Goal: Information Seeking & Learning: Check status

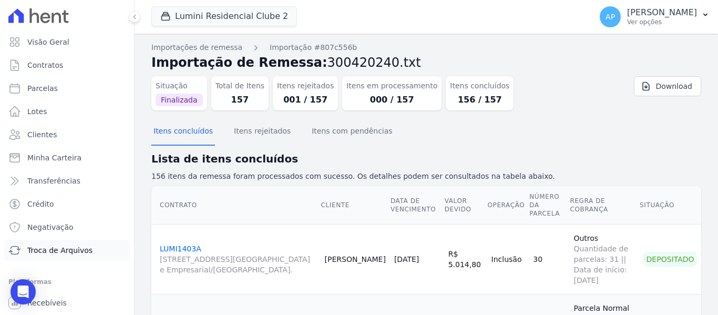
click at [44, 252] on span "Troca de Arquivos" at bounding box center [59, 250] width 65 height 11
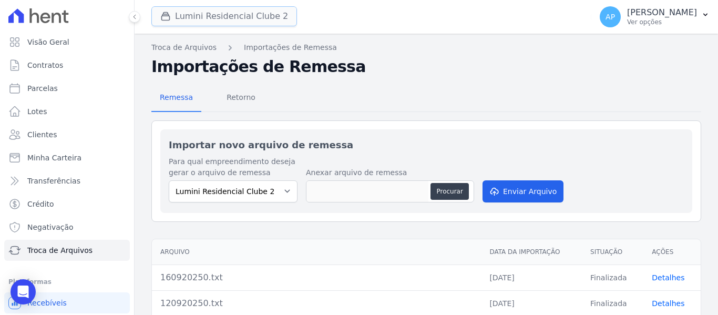
click at [210, 18] on button "Lumini Residencial Clube 2" at bounding box center [224, 16] width 146 height 20
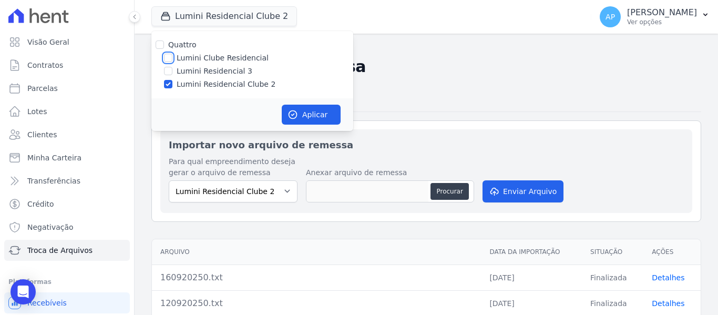
drag, startPoint x: 169, startPoint y: 59, endPoint x: 170, endPoint y: 73, distance: 13.7
click at [169, 61] on input "Lumini Clube Residencial" at bounding box center [168, 58] width 8 height 8
checkbox input "true"
click at [168, 81] on input "Lumini Residencial Clube 2" at bounding box center [168, 84] width 8 height 8
checkbox input "false"
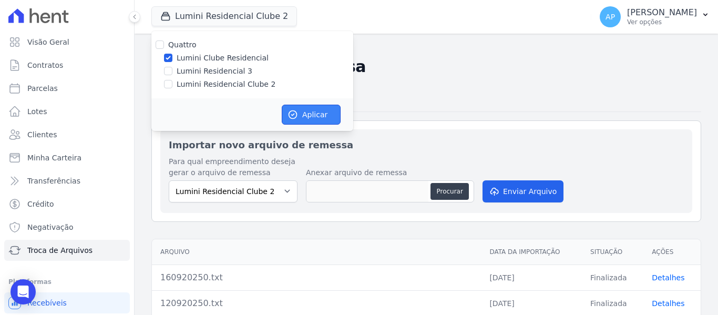
click at [293, 115] on icon "button" at bounding box center [293, 115] width 8 height 8
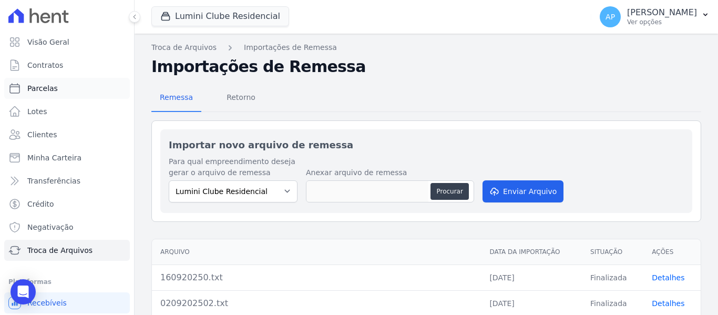
click at [48, 91] on span "Parcelas" at bounding box center [42, 88] width 30 height 11
select select
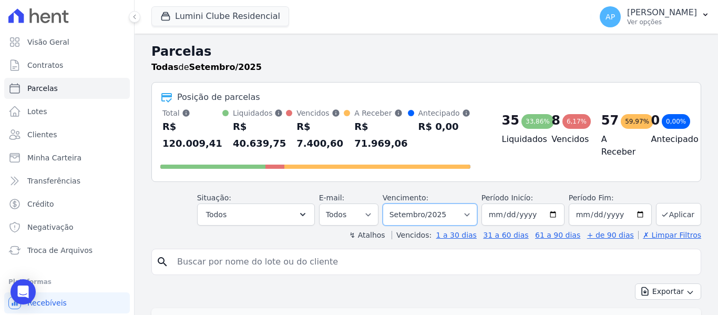
click at [433, 220] on select "Filtrar por período ──────── Todos os meses Dezembro/2021 Janeiro/2022 Fevereir…" at bounding box center [430, 214] width 95 height 22
select select "07/2025"
click at [389, 203] on select "Filtrar por período ──────── Todos os meses Dezembro/2021 Janeiro/2022 Fevereir…" at bounding box center [430, 214] width 95 height 22
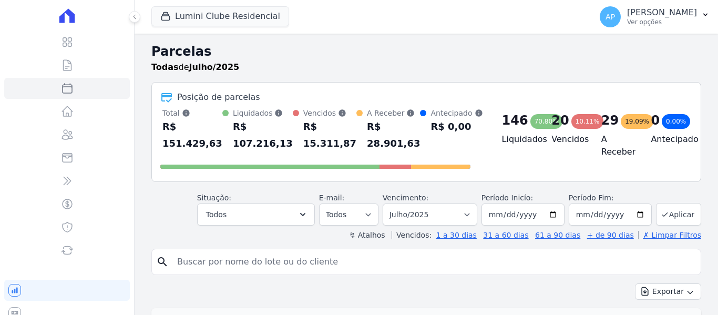
select select
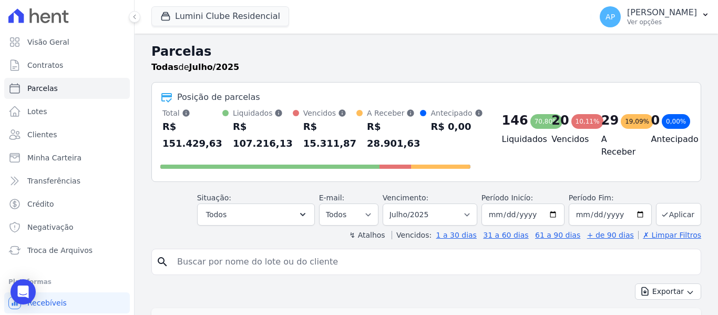
click at [275, 260] on input "search" at bounding box center [433, 261] width 525 height 21
type input "1406A"
select select
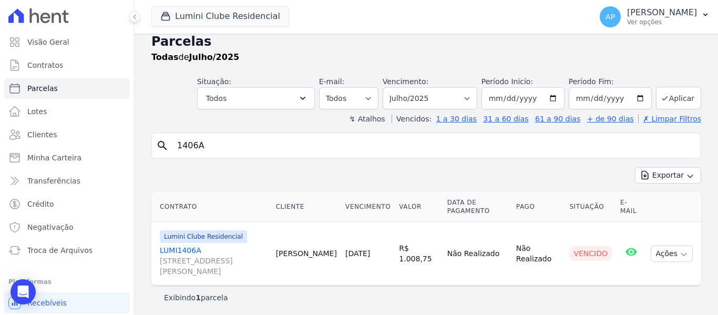
scroll to position [13, 0]
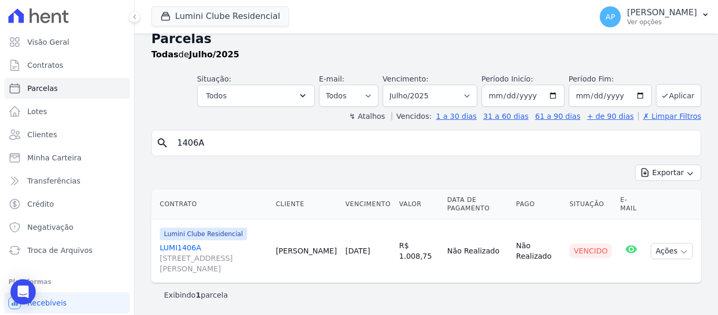
click at [187, 253] on span "[STREET_ADDRESS][PERSON_NAME]" at bounding box center [214, 263] width 108 height 21
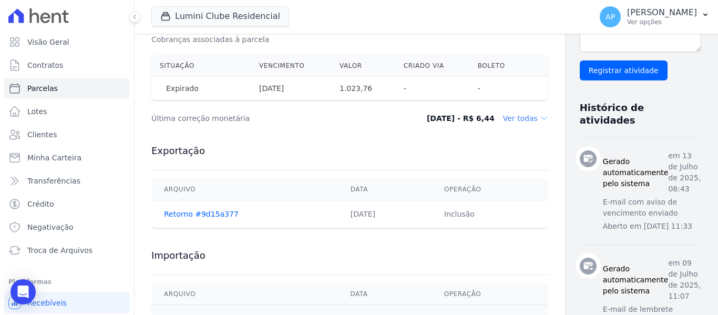
scroll to position [259, 0]
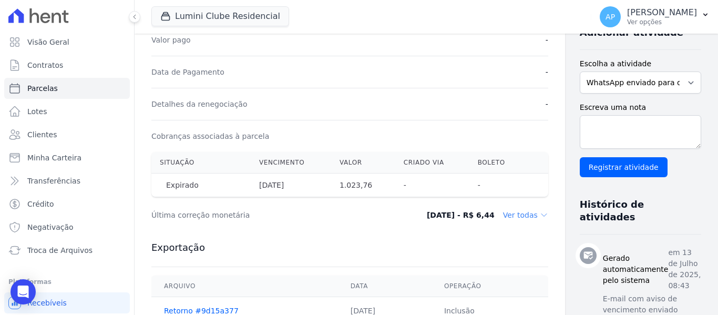
click at [503, 216] on dd "Ver todas" at bounding box center [525, 215] width 45 height 11
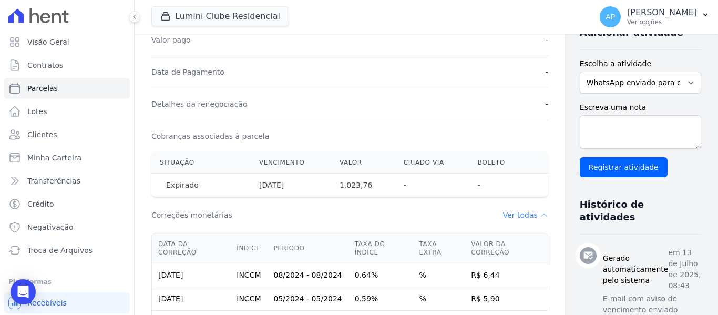
click at [503, 216] on dd "Ver todas" at bounding box center [525, 215] width 45 height 11
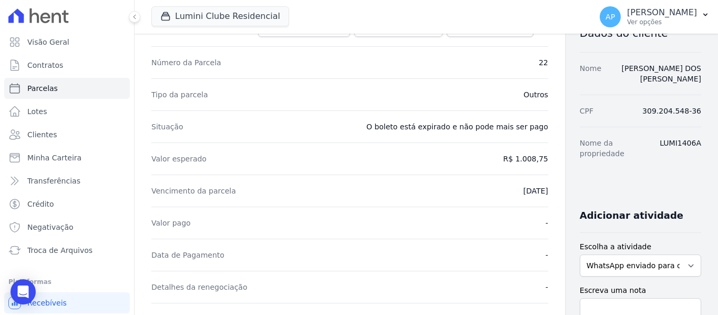
scroll to position [0, 0]
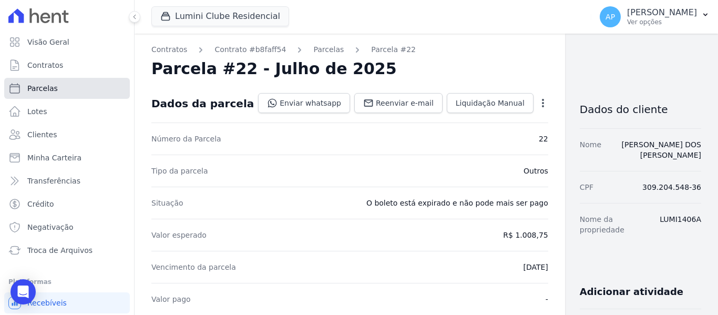
click at [96, 88] on link "Parcelas" at bounding box center [67, 88] width 126 height 21
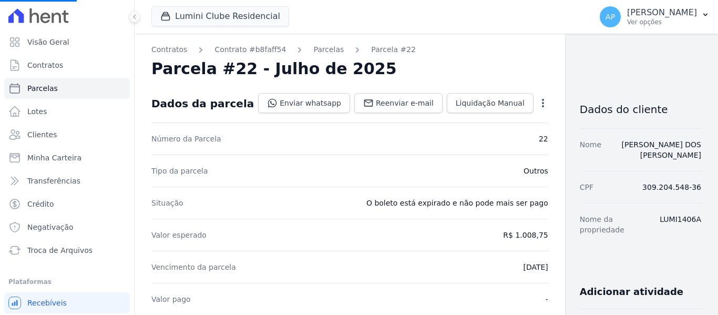
select select
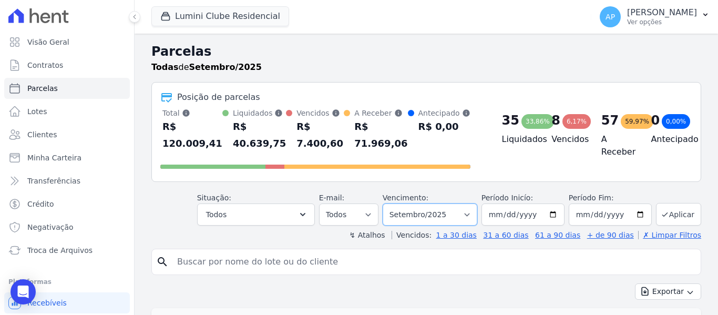
click at [430, 213] on select "Filtrar por período ──────── Todos os meses Dezembro/2021 Janeiro/2022 Fevereir…" at bounding box center [430, 214] width 95 height 22
select select "08/2025"
click at [389, 203] on select "Filtrar por período ──────── Todos os meses Dezembro/2021 Janeiro/2022 Fevereir…" at bounding box center [430, 214] width 95 height 22
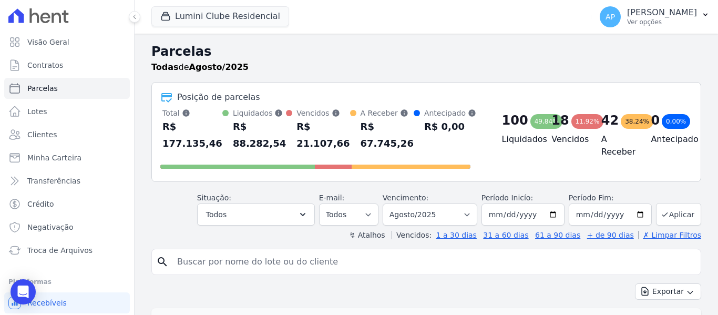
select select
click at [311, 264] on input "search" at bounding box center [433, 261] width 525 height 21
type input "1406a"
select select
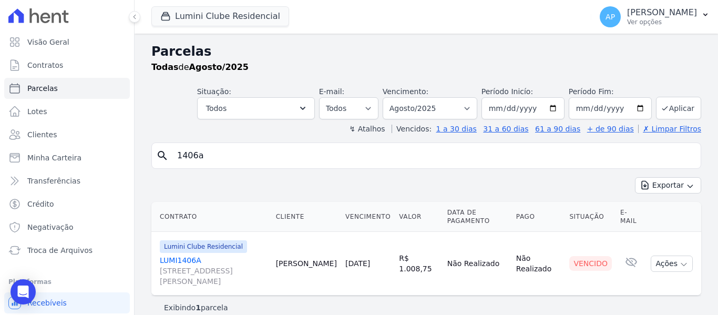
click at [203, 262] on link "LUMI1406A [STREET_ADDRESS][PERSON_NAME]" at bounding box center [214, 271] width 108 height 32
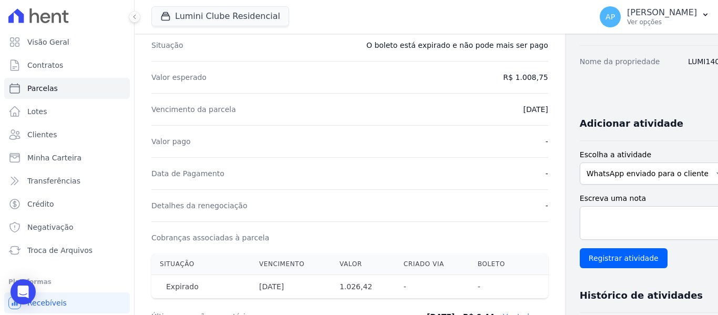
scroll to position [210, 0]
